Goal: Complete application form

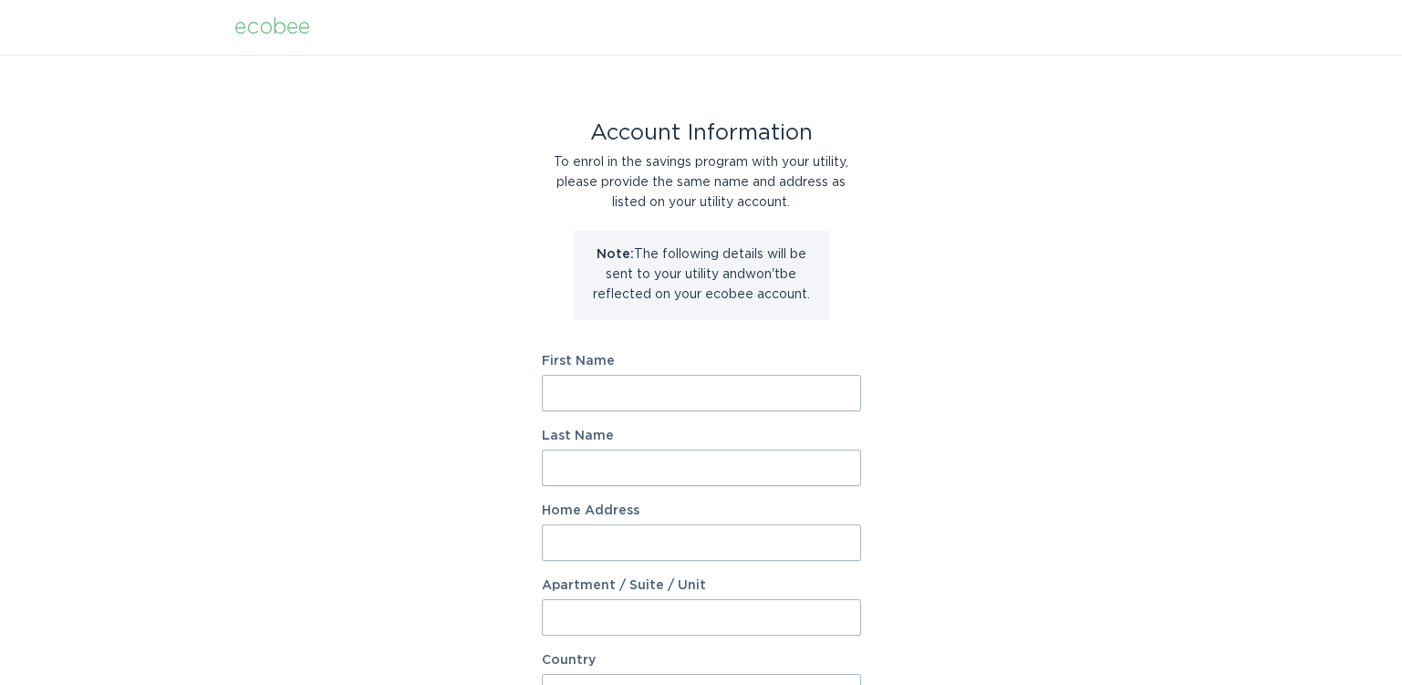
click at [611, 390] on input "First Name" at bounding box center [701, 393] width 319 height 36
type input "Deborah"
type input "Sahagun"
type input "32751 Ridge Top Ln"
type input "32751 Ridg"
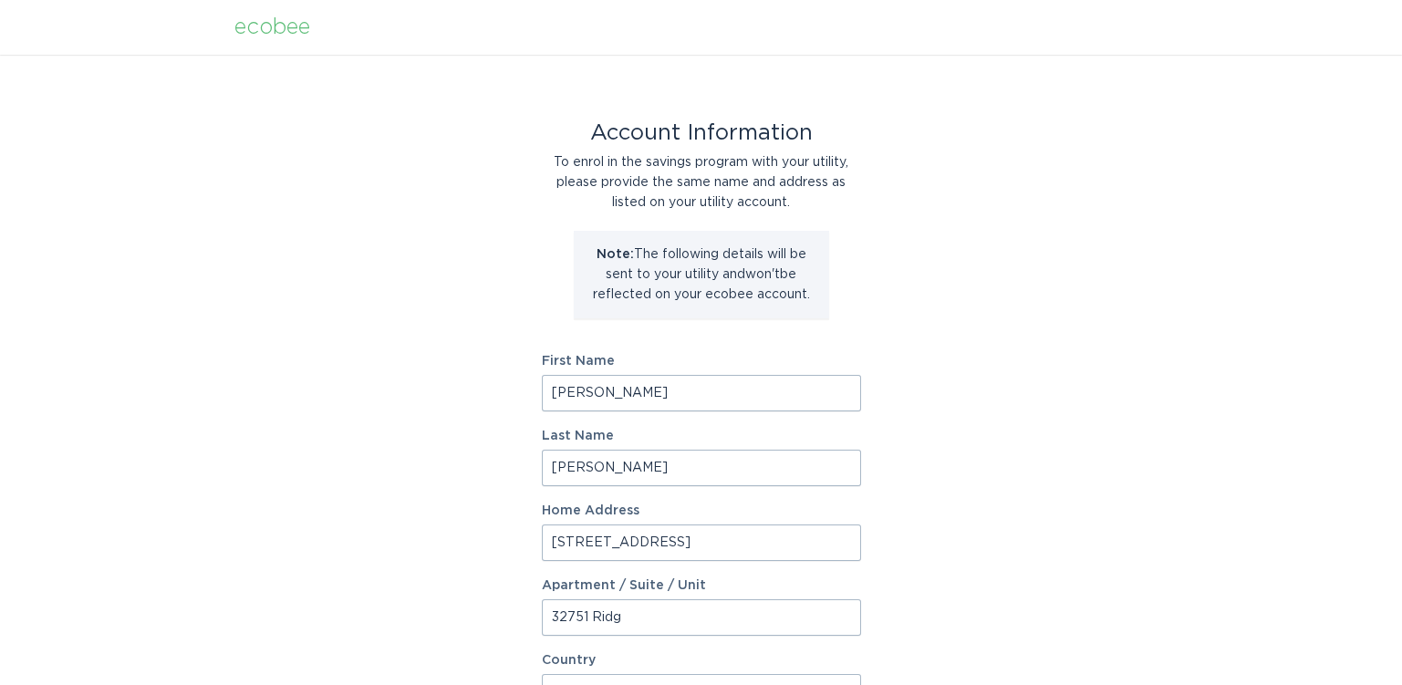
select select "US"
type input "Castaic"
type input "91384-3083"
select select "CA"
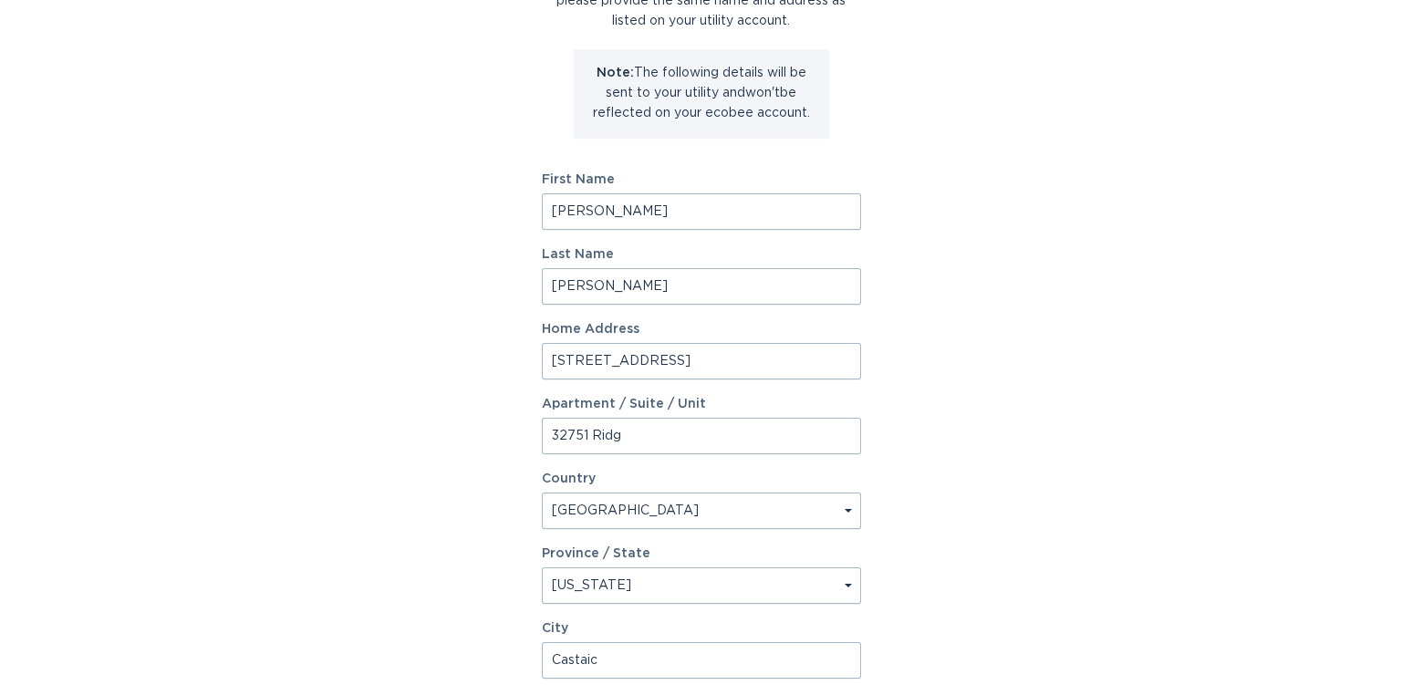
scroll to position [364, 0]
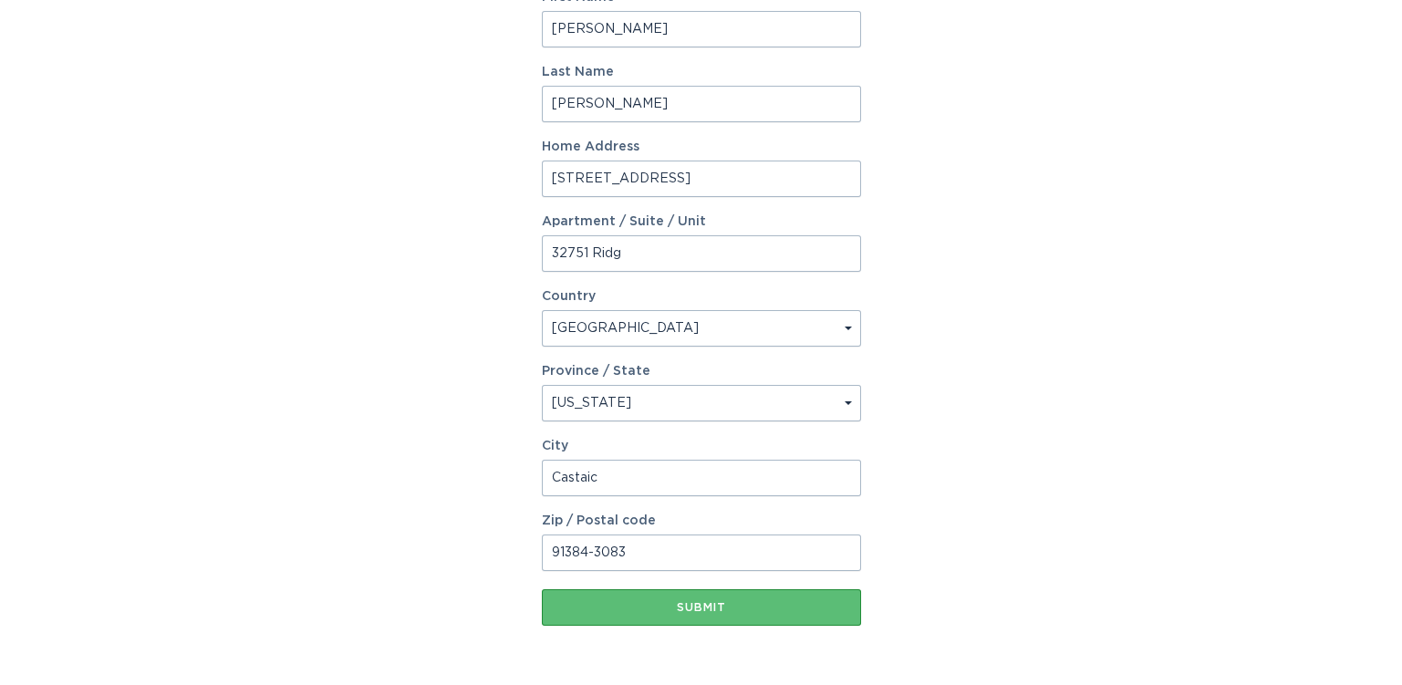
drag, startPoint x: 656, startPoint y: 252, endPoint x: 404, endPoint y: 260, distance: 251.8
click at [408, 258] on div "Account Information To enrol in the savings program with your utility, please p…" at bounding box center [701, 195] width 1402 height 1008
click at [998, 399] on div "Account Information To enrol in the savings program with your utility, please p…" at bounding box center [701, 195] width 1402 height 1008
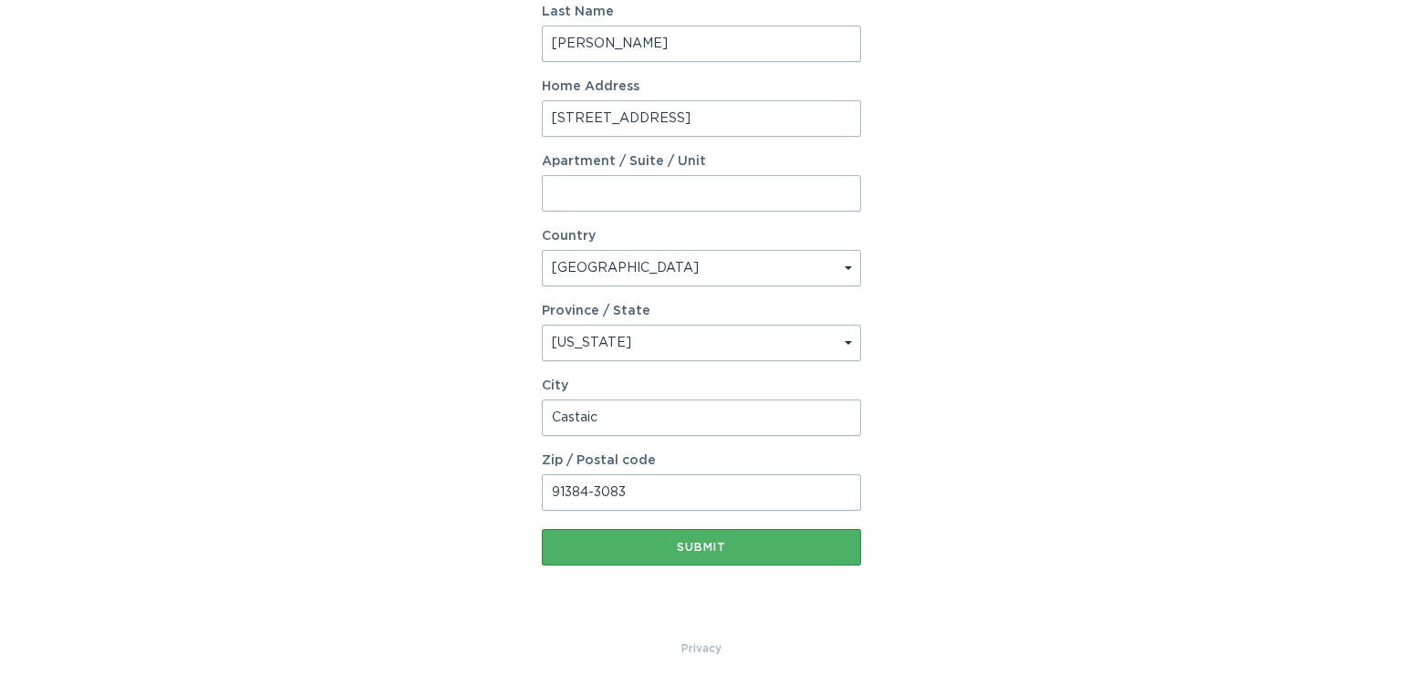
click at [715, 545] on div "Submit" at bounding box center [701, 547] width 301 height 11
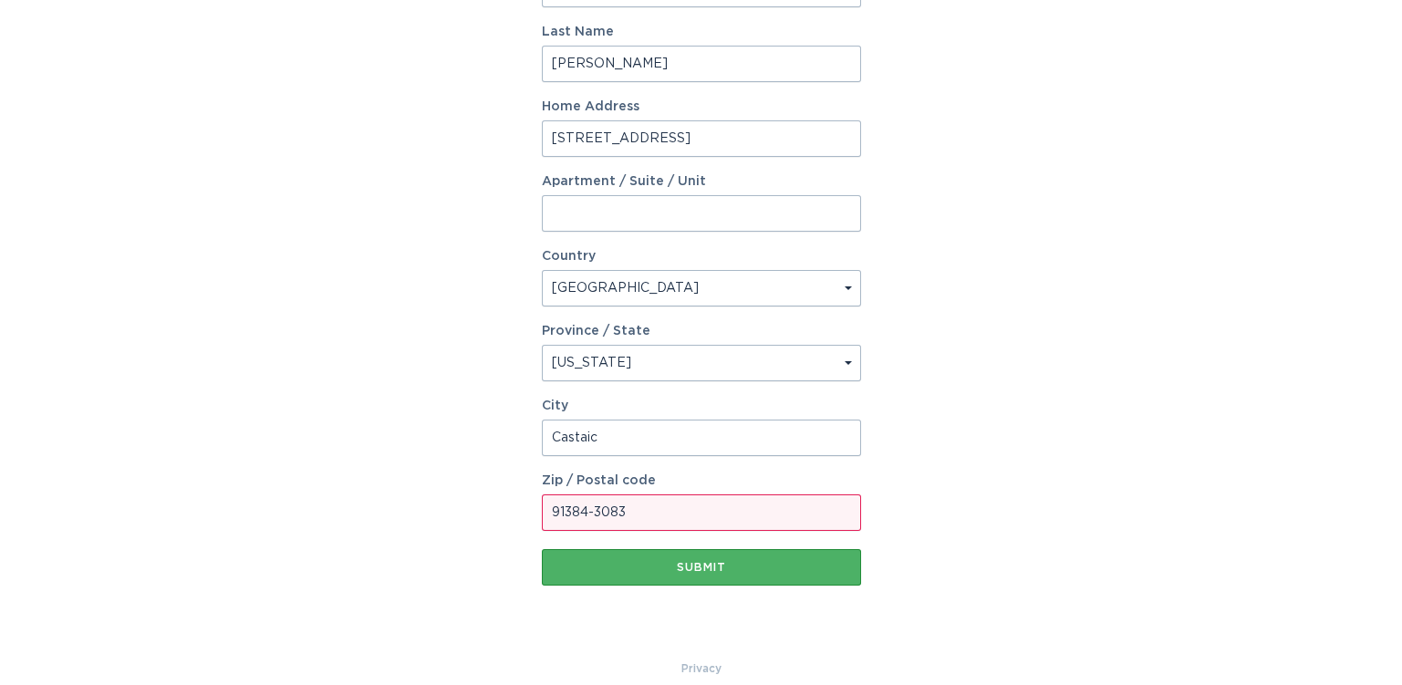
scroll to position [444, 0]
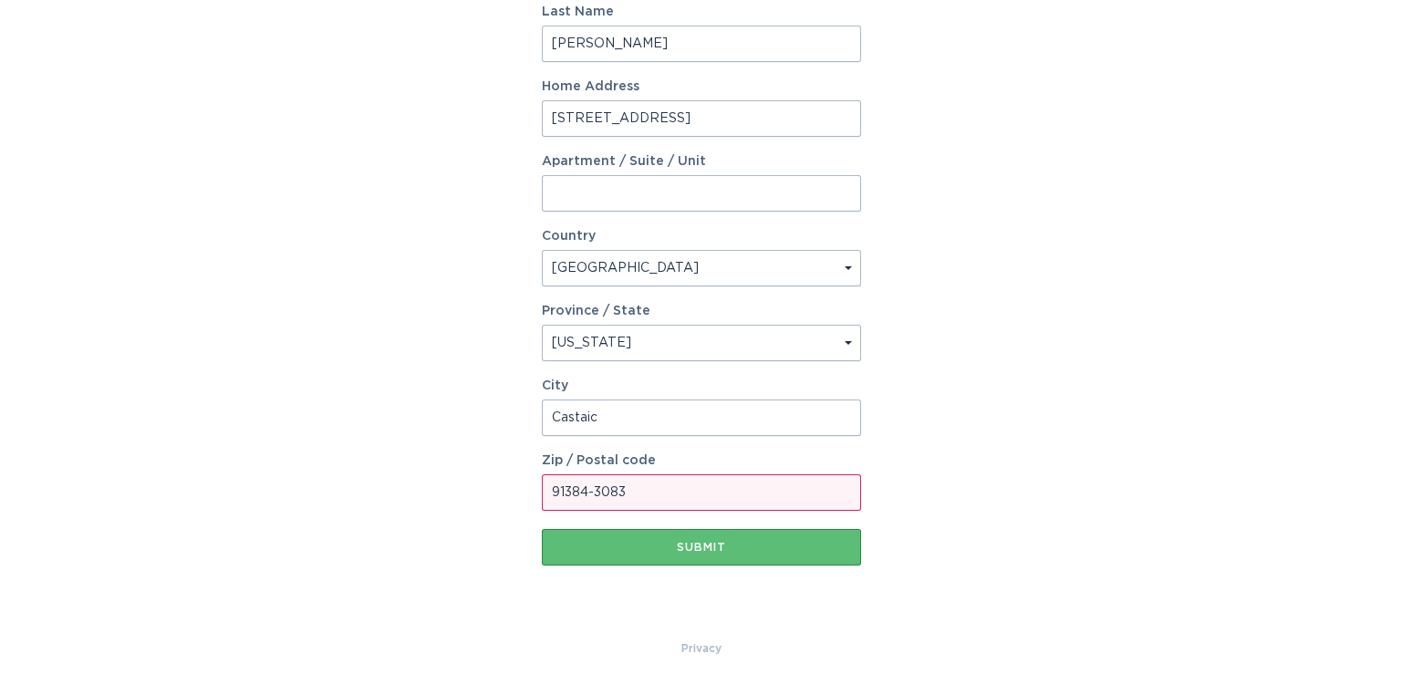
drag, startPoint x: 644, startPoint y: 494, endPoint x: 585, endPoint y: 487, distance: 58.8
click at [585, 487] on input "91384-3083" at bounding box center [701, 492] width 319 height 36
click at [859, 644] on div "Privacy" at bounding box center [701, 648] width 1402 height 20
click at [473, 513] on div "Account Information To enrol in the savings program with your utility, please p…" at bounding box center [701, 125] width 1402 height 1028
drag, startPoint x: 609, startPoint y: 494, endPoint x: 447, endPoint y: 472, distance: 163.8
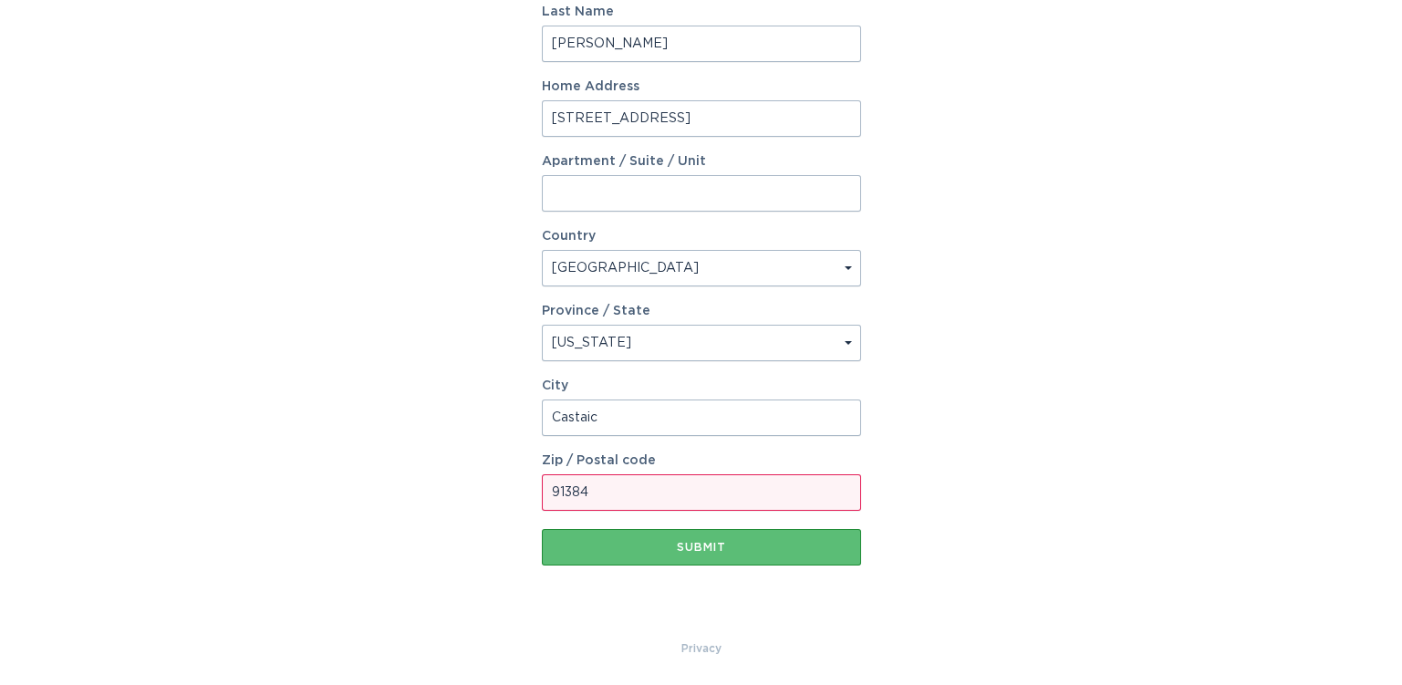
click at [447, 472] on div "Account Information To enrol in the savings program with your utility, please p…" at bounding box center [701, 125] width 1402 height 1028
type input "91384"
click at [115, 493] on div "Account Information To enrol in the savings program with your utility, please p…" at bounding box center [701, 125] width 1402 height 1028
click at [705, 544] on div "Submit" at bounding box center [701, 547] width 301 height 11
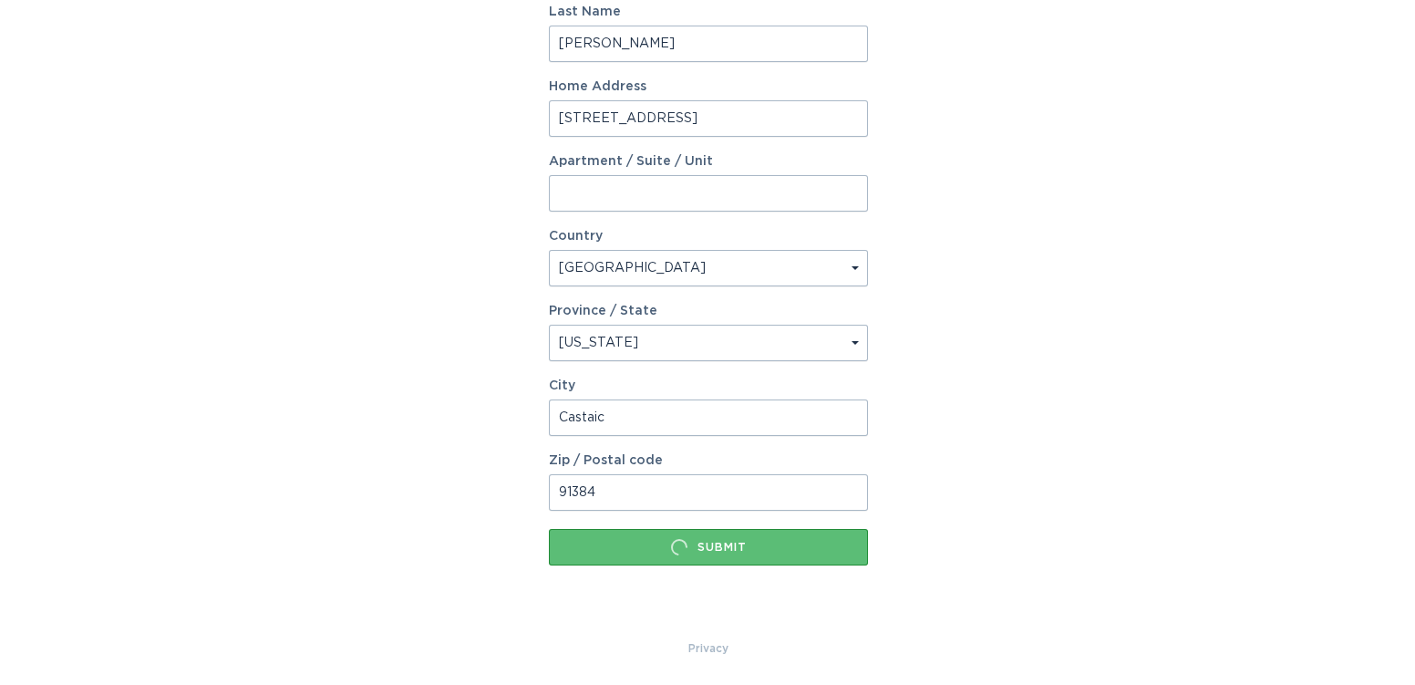
scroll to position [0, 0]
